Goal: Task Accomplishment & Management: Manage account settings

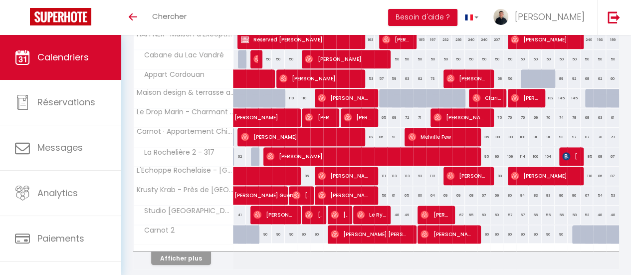
scroll to position [391, 0]
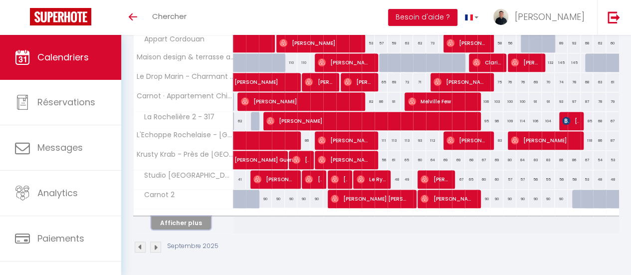
click at [202, 216] on button "Afficher plus" at bounding box center [181, 222] width 60 height 13
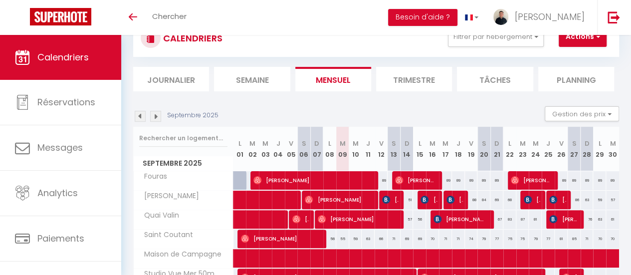
scroll to position [32, 0]
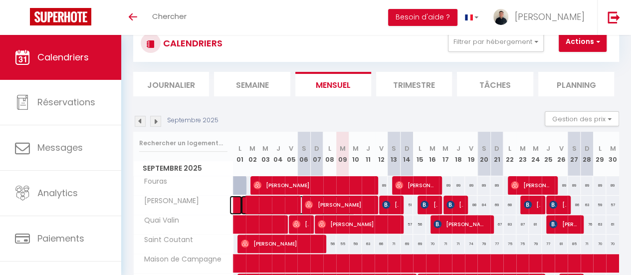
click at [265, 198] on span at bounding box center [298, 205] width 115 height 19
select select "OK"
select select "KO"
select select "0"
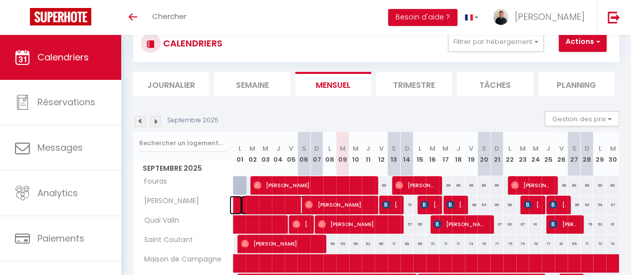
select select "1"
select select
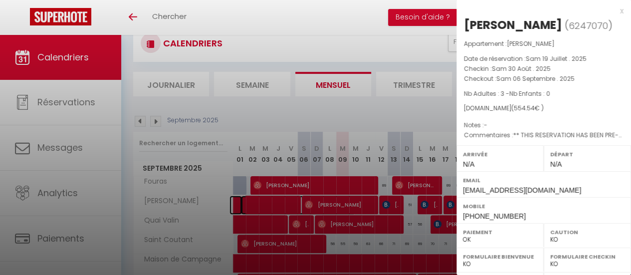
select select "45056"
click at [615, 12] on div "x" at bounding box center [540, 11] width 167 height 12
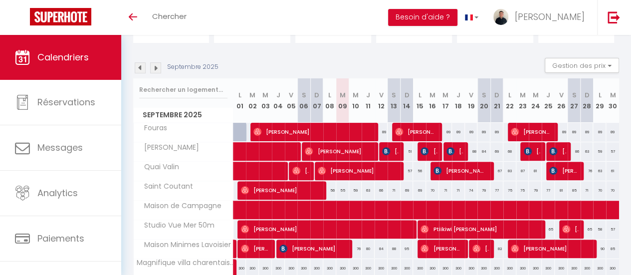
scroll to position [86, 0]
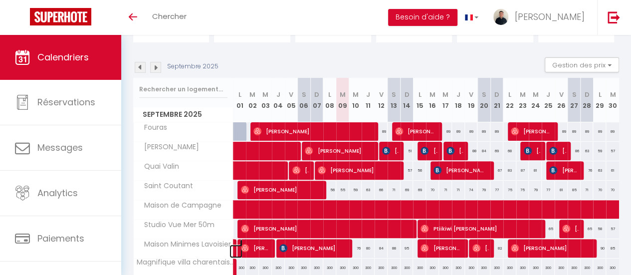
click at [235, 248] on link at bounding box center [236, 251] width 13 height 13
type input "65"
type input "Lun 01 Septembre 2025"
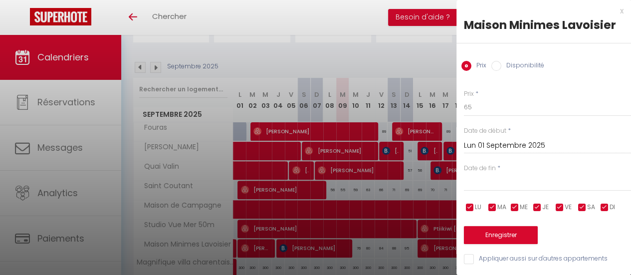
click at [235, 248] on div at bounding box center [315, 137] width 631 height 275
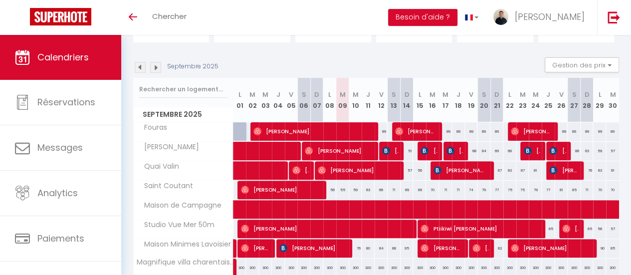
click at [138, 71] on img at bounding box center [140, 67] width 11 height 11
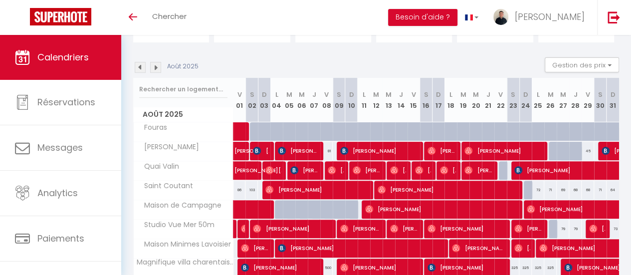
click at [156, 66] on img at bounding box center [155, 67] width 11 height 11
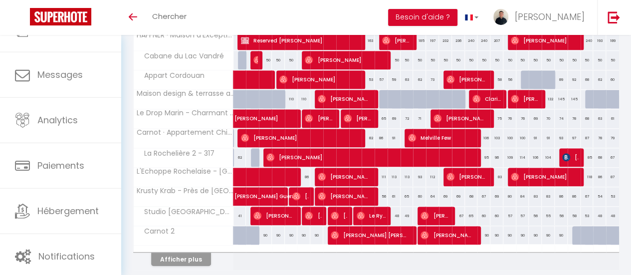
scroll to position [352, 0]
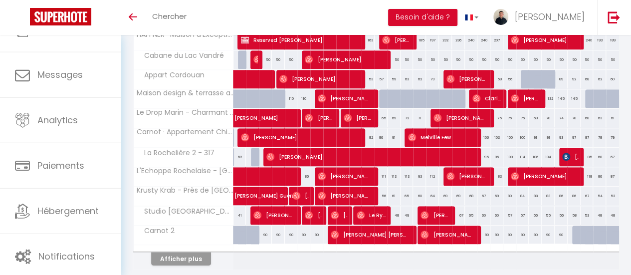
click at [198, 247] on div at bounding box center [184, 248] width 100 height 6
click at [198, 252] on button "Afficher plus" at bounding box center [181, 258] width 60 height 13
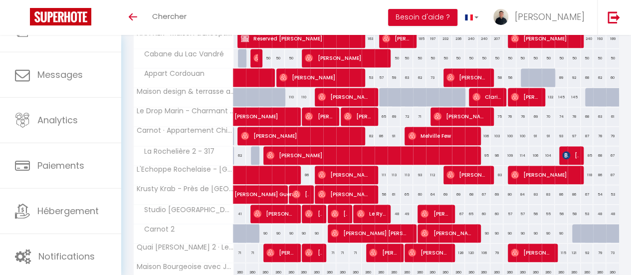
scroll to position [406, 0]
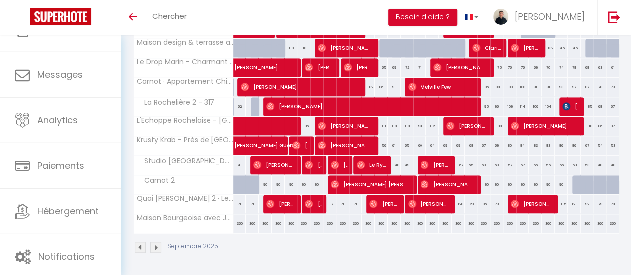
drag, startPoint x: 454, startPoint y: 196, endPoint x: 495, endPoint y: 198, distance: 41.4
click at [495, 198] on tr "Quai [PERSON_NAME] 2 · Le Nid du [PERSON_NAME] sur le [GEOGRAPHIC_DATA] 71 71 7…" at bounding box center [377, 203] width 486 height 19
click at [495, 198] on div "79" at bounding box center [497, 204] width 13 height 18
type input "79"
type input "Dim 21 Septembre 2025"
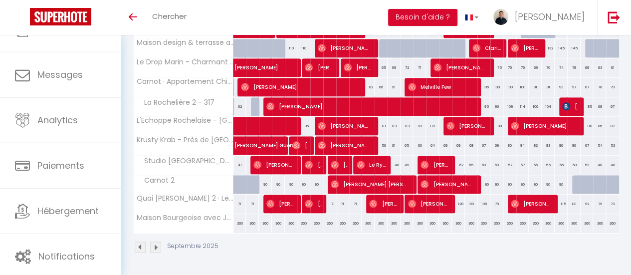
type input "Lun 22 Septembre 2025"
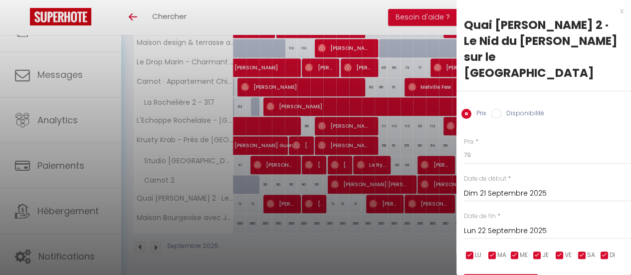
click at [614, 9] on div "x" at bounding box center [540, 11] width 167 height 12
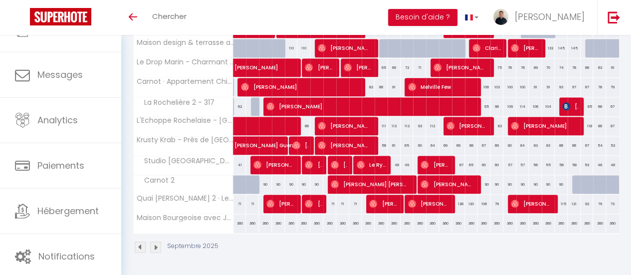
click at [455, 196] on div "128" at bounding box center [458, 204] width 13 height 18
type input "128"
type input "Jeu 18 Septembre 2025"
type input "Ven 19 Septembre 2025"
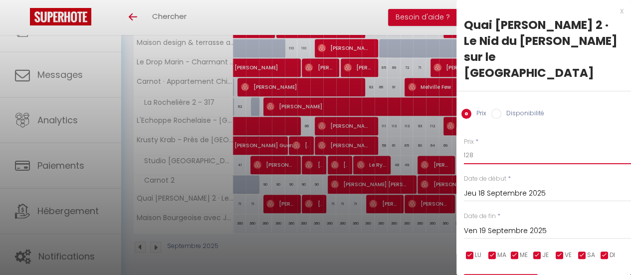
click at [481, 146] on input "128" at bounding box center [547, 155] width 167 height 18
type input "1"
type input "150"
click at [512, 223] on div "Prix * 150 Statut * Disponible Indisponible Date de début * Jeu 18 Septembre 20…" at bounding box center [544, 219] width 175 height 189
click at [513, 225] on input "Ven 19 Septembre 2025" at bounding box center [547, 231] width 167 height 13
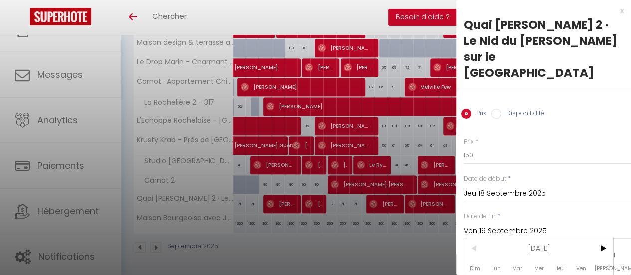
scroll to position [94, 0]
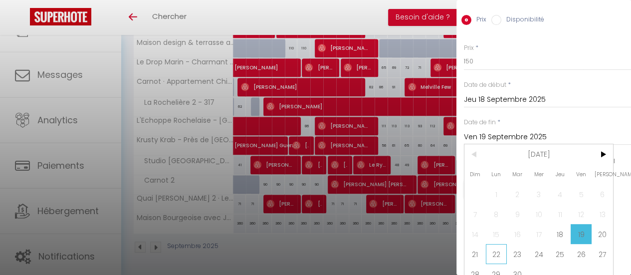
click at [499, 244] on span "22" at bounding box center [496, 254] width 21 height 20
type input "Lun 22 Septembre 2025"
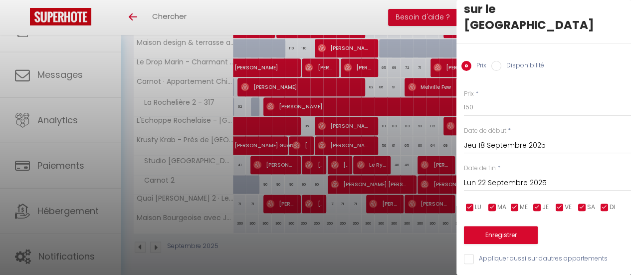
scroll to position [39, 0]
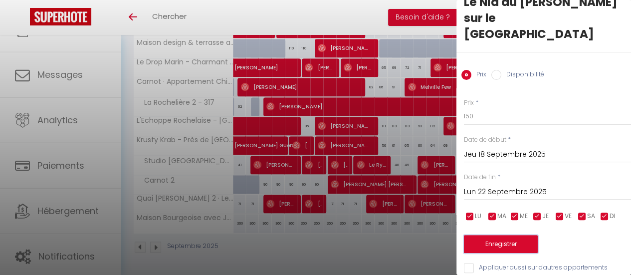
click at [505, 235] on button "Enregistrer" at bounding box center [501, 244] width 74 height 18
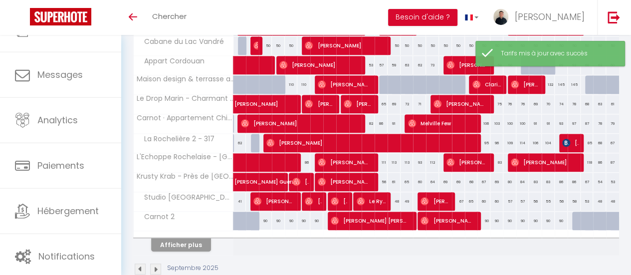
scroll to position [365, 0]
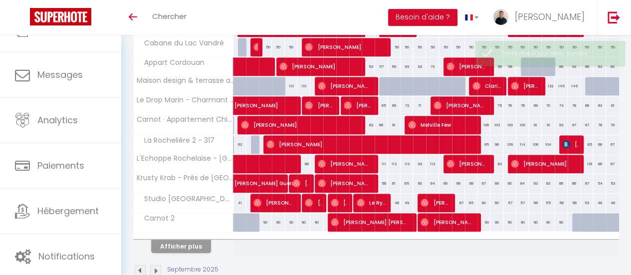
click at [185, 235] on div at bounding box center [184, 236] width 100 height 6
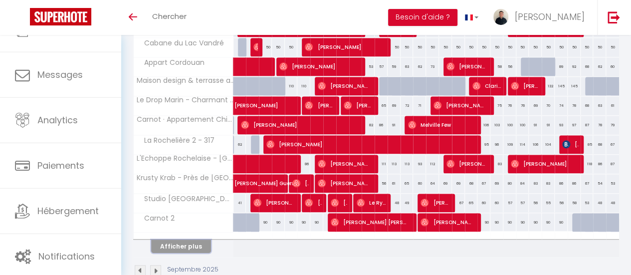
click at [189, 245] on button "Afficher plus" at bounding box center [181, 246] width 60 height 13
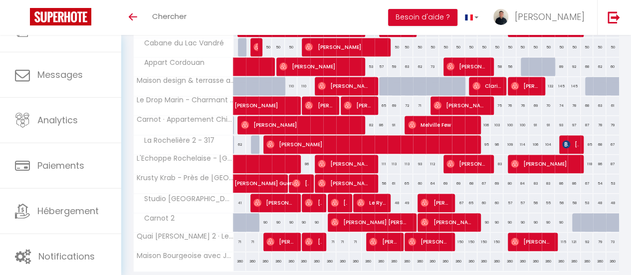
scroll to position [373, 0]
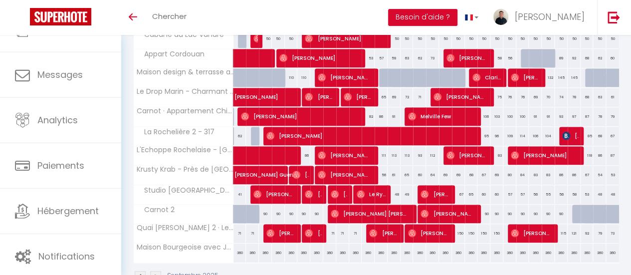
click at [455, 229] on div "150" at bounding box center [458, 233] width 13 height 18
type input "150"
type input "Jeu 18 Septembre 2025"
type input "Ven 19 Septembre 2025"
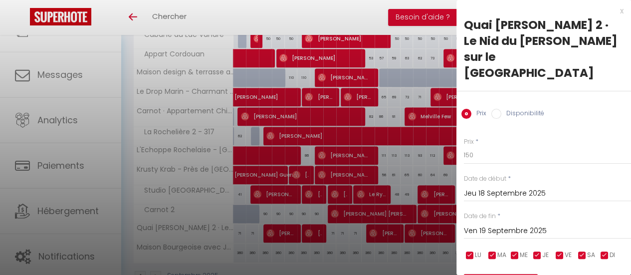
click at [615, 13] on div "x" at bounding box center [540, 11] width 167 height 12
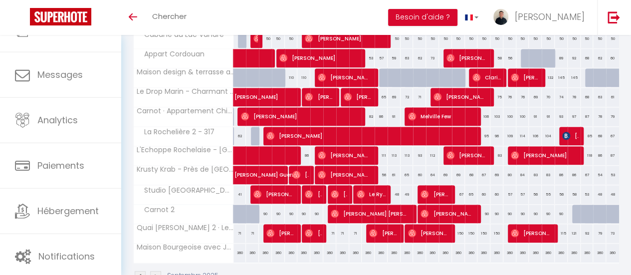
click at [454, 232] on div "150" at bounding box center [458, 233] width 13 height 18
type input "150"
type input "Jeu 18 Septembre 2025"
type input "Ven 19 Septembre 2025"
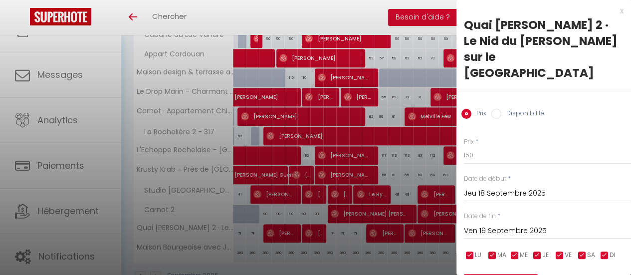
click at [508, 109] on label "Disponibilité" at bounding box center [522, 114] width 43 height 11
click at [501, 109] on input "Disponibilité" at bounding box center [496, 114] width 10 height 10
radio input "true"
radio input "false"
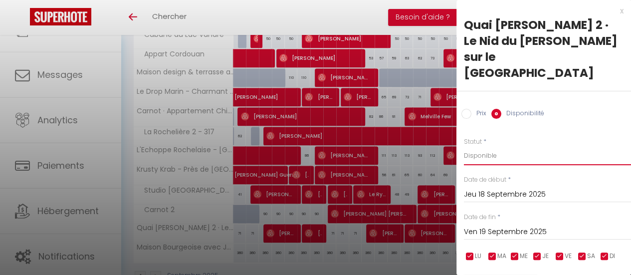
click at [488, 146] on select "Disponible Indisponible" at bounding box center [547, 155] width 167 height 19
select select "0"
click at [464, 146] on select "Disponible Indisponible" at bounding box center [547, 155] width 167 height 19
click at [521, 226] on input "Ven 19 Septembre 2025" at bounding box center [547, 232] width 167 height 13
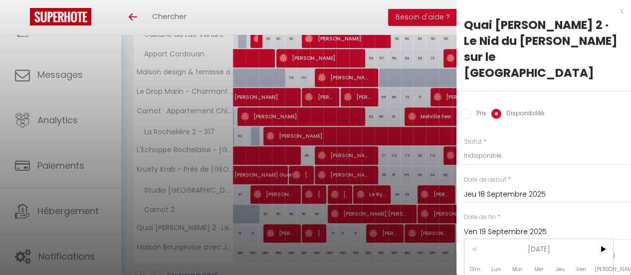
scroll to position [95, 0]
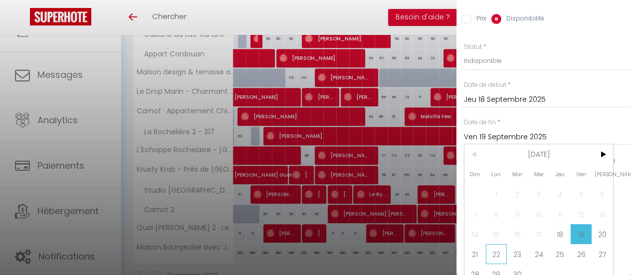
click at [499, 244] on span "22" at bounding box center [496, 254] width 21 height 20
type input "Lun 22 Septembre 2025"
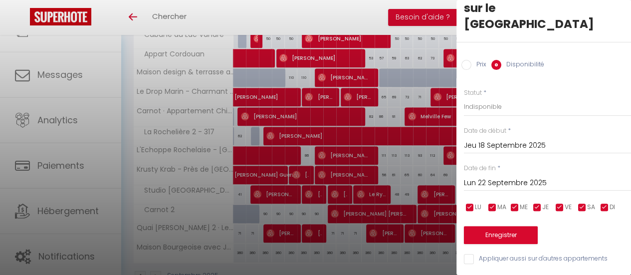
scroll to position [40, 0]
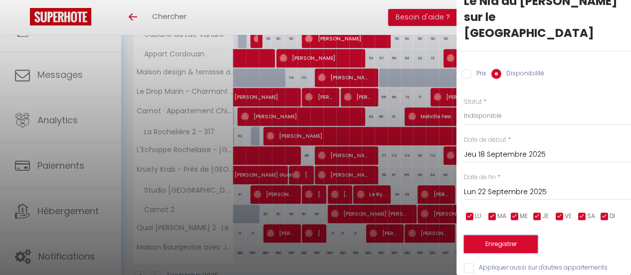
click at [504, 235] on button "Enregistrer" at bounding box center [501, 244] width 74 height 18
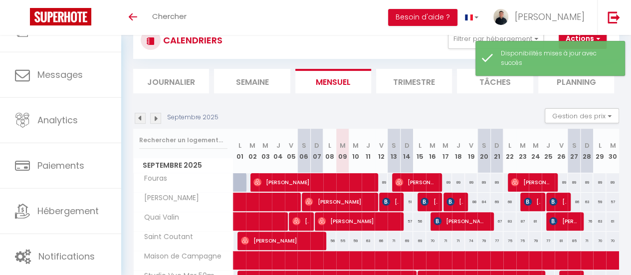
scroll to position [373, 0]
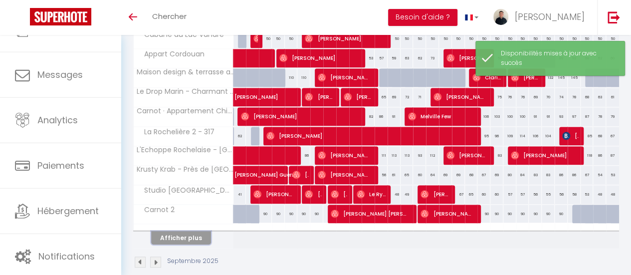
click at [190, 231] on button "Afficher plus" at bounding box center [181, 237] width 60 height 13
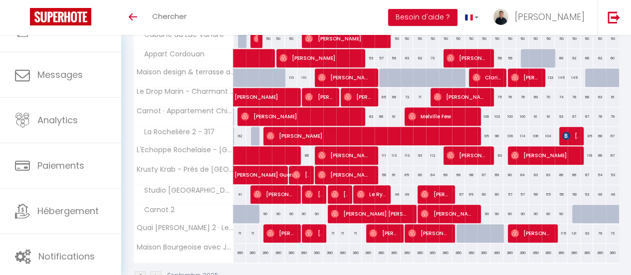
click at [457, 228] on div at bounding box center [463, 233] width 13 height 19
select select "1"
type input "Jeu 18 Septembre 2025"
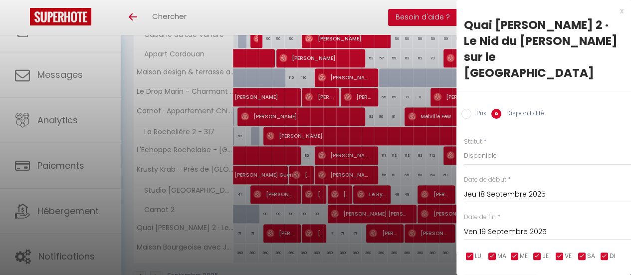
click at [489, 226] on input "Ven 19 Septembre 2025" at bounding box center [547, 232] width 167 height 13
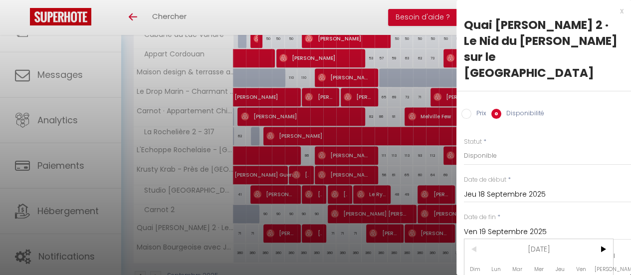
scroll to position [95, 0]
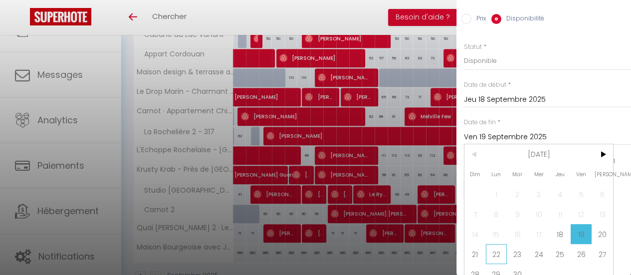
click at [506, 244] on span "22" at bounding box center [496, 254] width 21 height 20
type input "Lun 22 Septembre 2025"
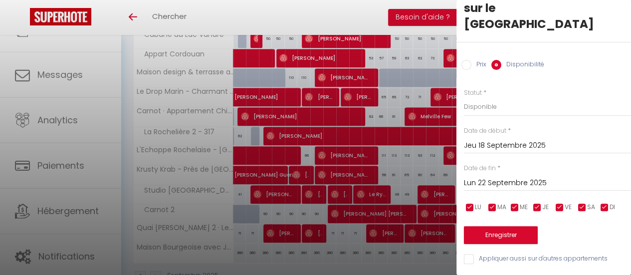
scroll to position [40, 0]
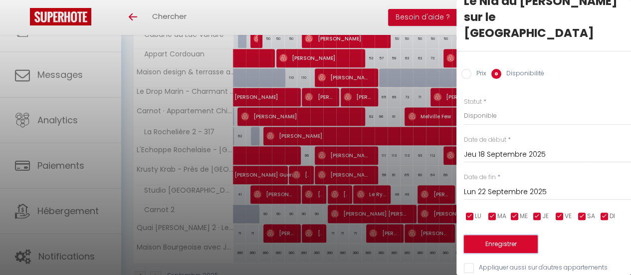
click at [514, 235] on button "Enregistrer" at bounding box center [501, 244] width 74 height 18
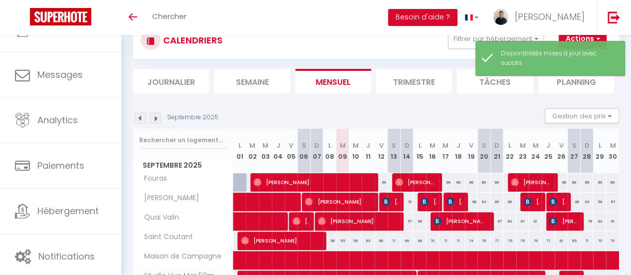
scroll to position [373, 0]
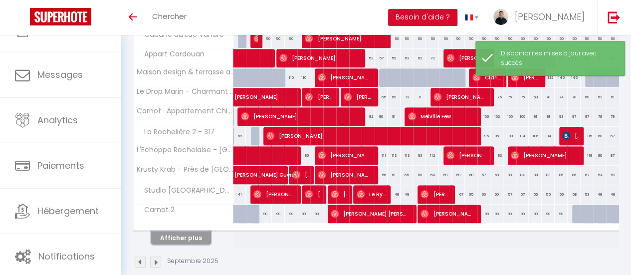
click at [176, 232] on button "Afficher plus" at bounding box center [181, 237] width 60 height 13
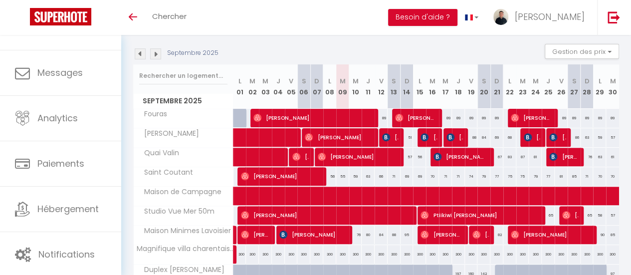
scroll to position [0, 0]
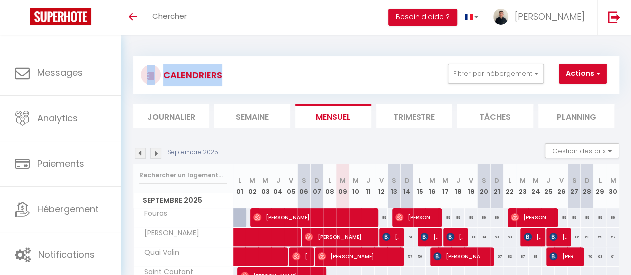
drag, startPoint x: 138, startPoint y: 62, endPoint x: 258, endPoint y: 84, distance: 122.2
click at [258, 84] on div "CALENDRIERS Filtrer par hébergement Tous Studio [GEOGRAPHIC_DATA] Quai [PERSON_…" at bounding box center [376, 74] width 486 height 37
click at [251, 84] on div at bounding box center [251, 219] width 0 height 275
click at [303, 85] on div "CALENDRIERS Filtrer par hébergement Tous Studio [GEOGRAPHIC_DATA] Quai [PERSON_…" at bounding box center [376, 75] width 471 height 22
drag, startPoint x: 275, startPoint y: 83, endPoint x: 126, endPoint y: 63, distance: 151.0
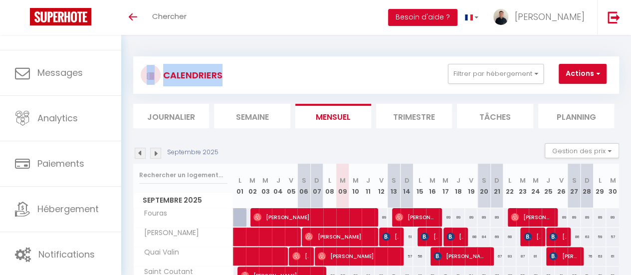
click at [119, 63] on div at bounding box center [119, 192] width 0 height 275
click at [299, 76] on div "CALENDRIERS Filtrer par hébergement Tous Studio [GEOGRAPHIC_DATA] Quai [PERSON_…" at bounding box center [376, 75] width 471 height 22
drag, startPoint x: 273, startPoint y: 89, endPoint x: 126, endPoint y: 54, distance: 151.8
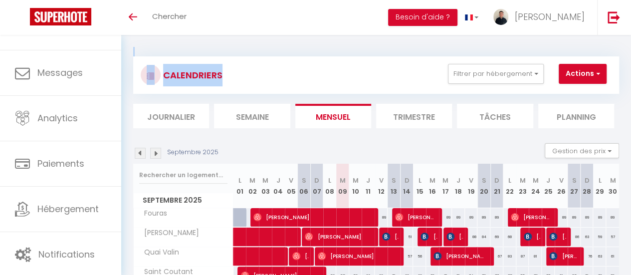
drag, startPoint x: 126, startPoint y: 77, endPoint x: 274, endPoint y: 81, distance: 147.8
click at [267, 82] on div at bounding box center [267, 219] width 0 height 275
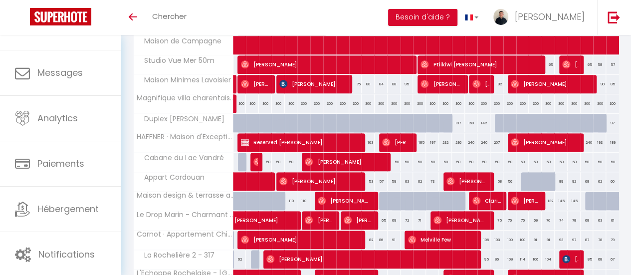
scroll to position [249, 0]
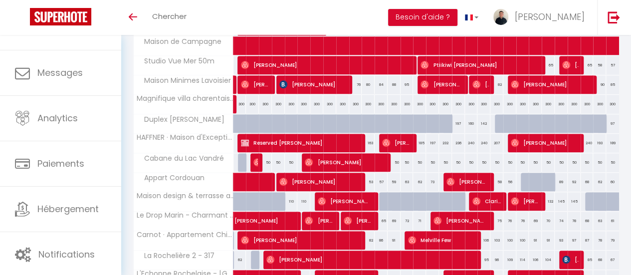
click at [124, 121] on div "CALENDRIERS Filtrer par hébergement Tous Studio [GEOGRAPHIC_DATA] Quai [PERSON_…" at bounding box center [376, 106] width 510 height 643
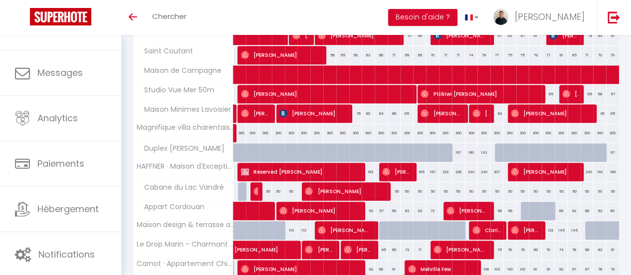
scroll to position [266, 0]
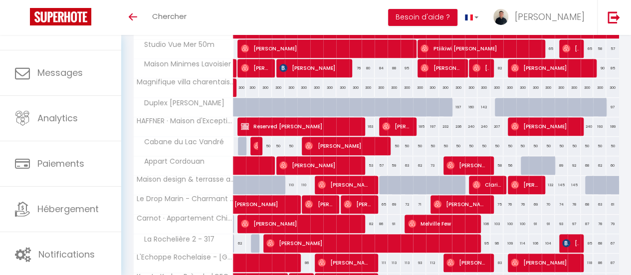
click at [454, 105] on div "197" at bounding box center [458, 107] width 13 height 18
select select "1"
type input "Jeu 18 Septembre 2025"
type input "Ven 19 Septembre 2025"
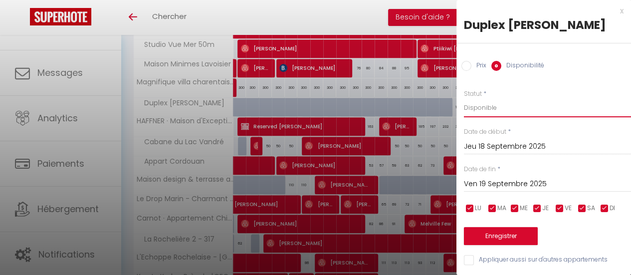
click at [513, 105] on select "Disponible Indisponible" at bounding box center [547, 107] width 167 height 19
select select "0"
click at [464, 98] on select "Disponible Indisponible" at bounding box center [547, 107] width 167 height 19
click at [523, 184] on input "Ven 19 Septembre 2025" at bounding box center [547, 184] width 167 height 13
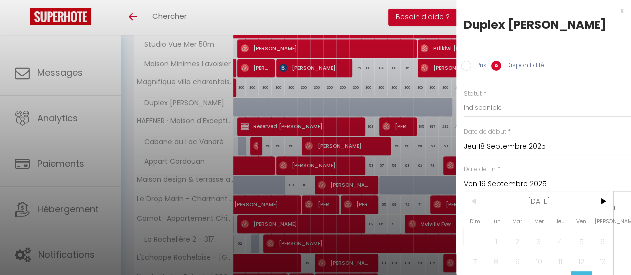
scroll to position [63, 0]
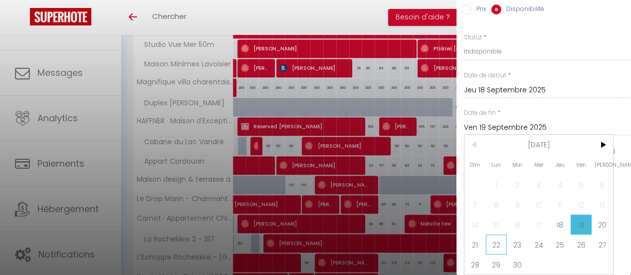
click at [498, 237] on span "22" at bounding box center [496, 245] width 21 height 20
type input "Lun 22 Septembre 2025"
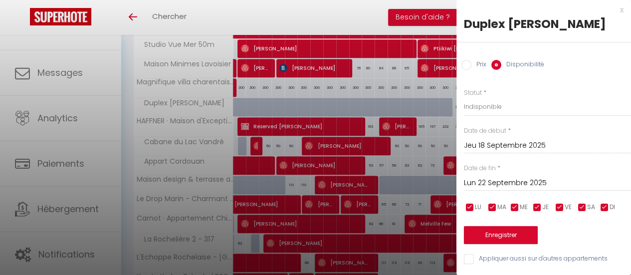
scroll to position [8, 0]
click at [505, 226] on button "Enregistrer" at bounding box center [501, 235] width 74 height 18
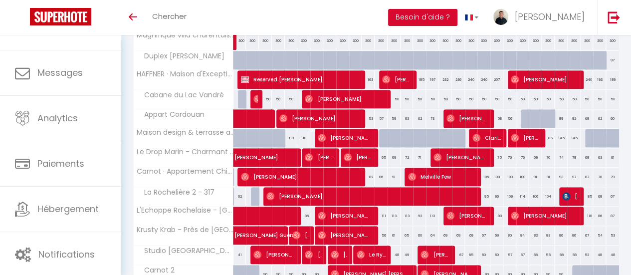
scroll to position [391, 0]
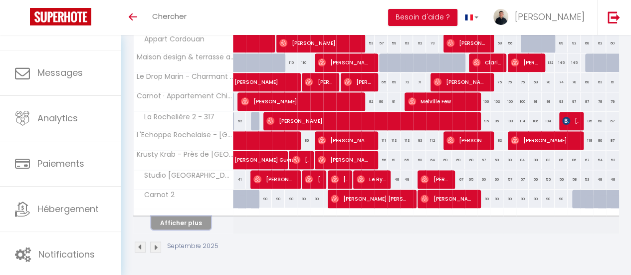
click at [178, 216] on button "Afficher plus" at bounding box center [181, 222] width 60 height 13
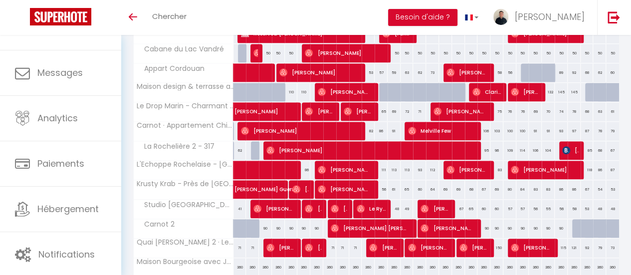
scroll to position [406, 0]
